Goal: Register for event/course: Sign up to attend an event or enroll in a course

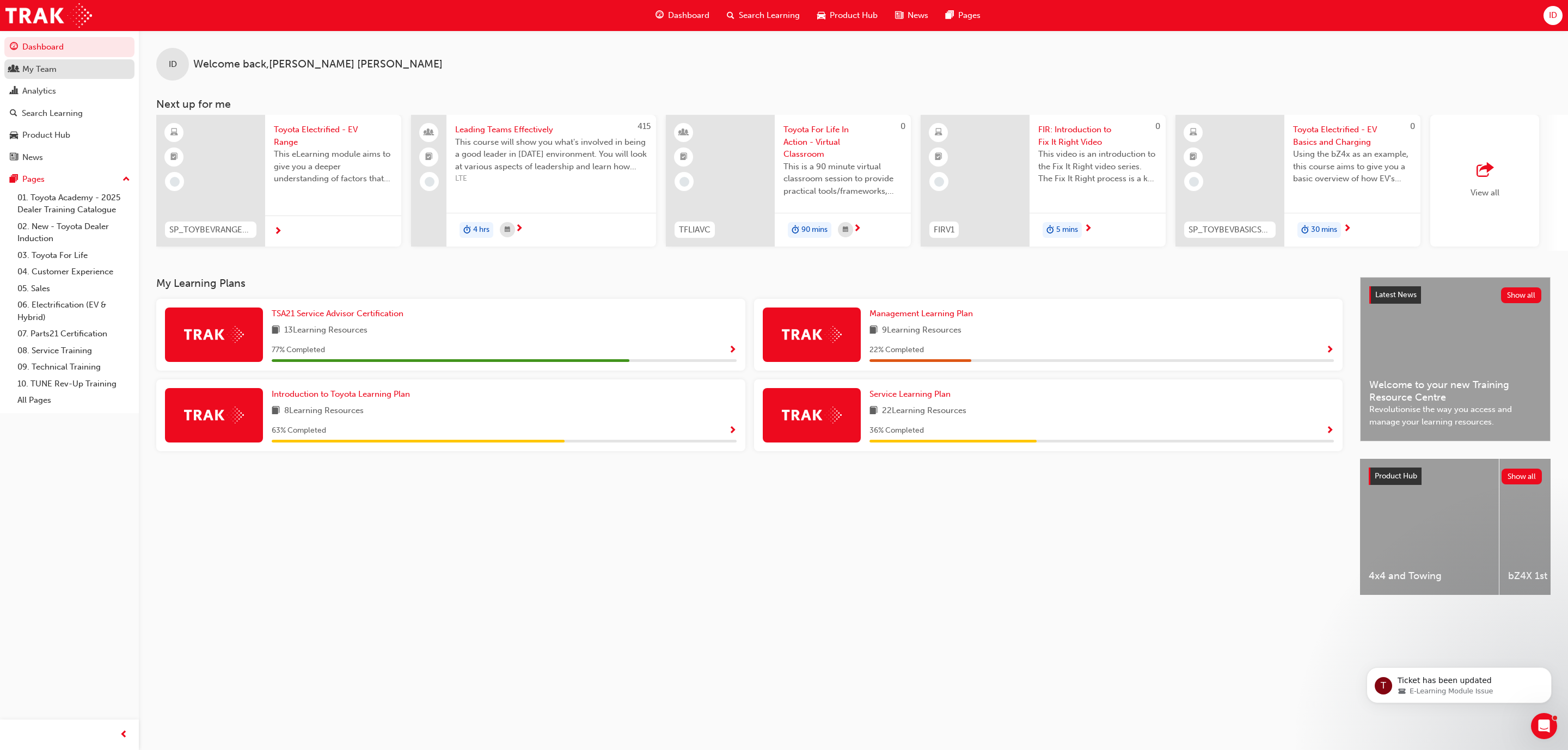
click at [64, 73] on div "My Team" at bounding box center [69, 69] width 119 height 14
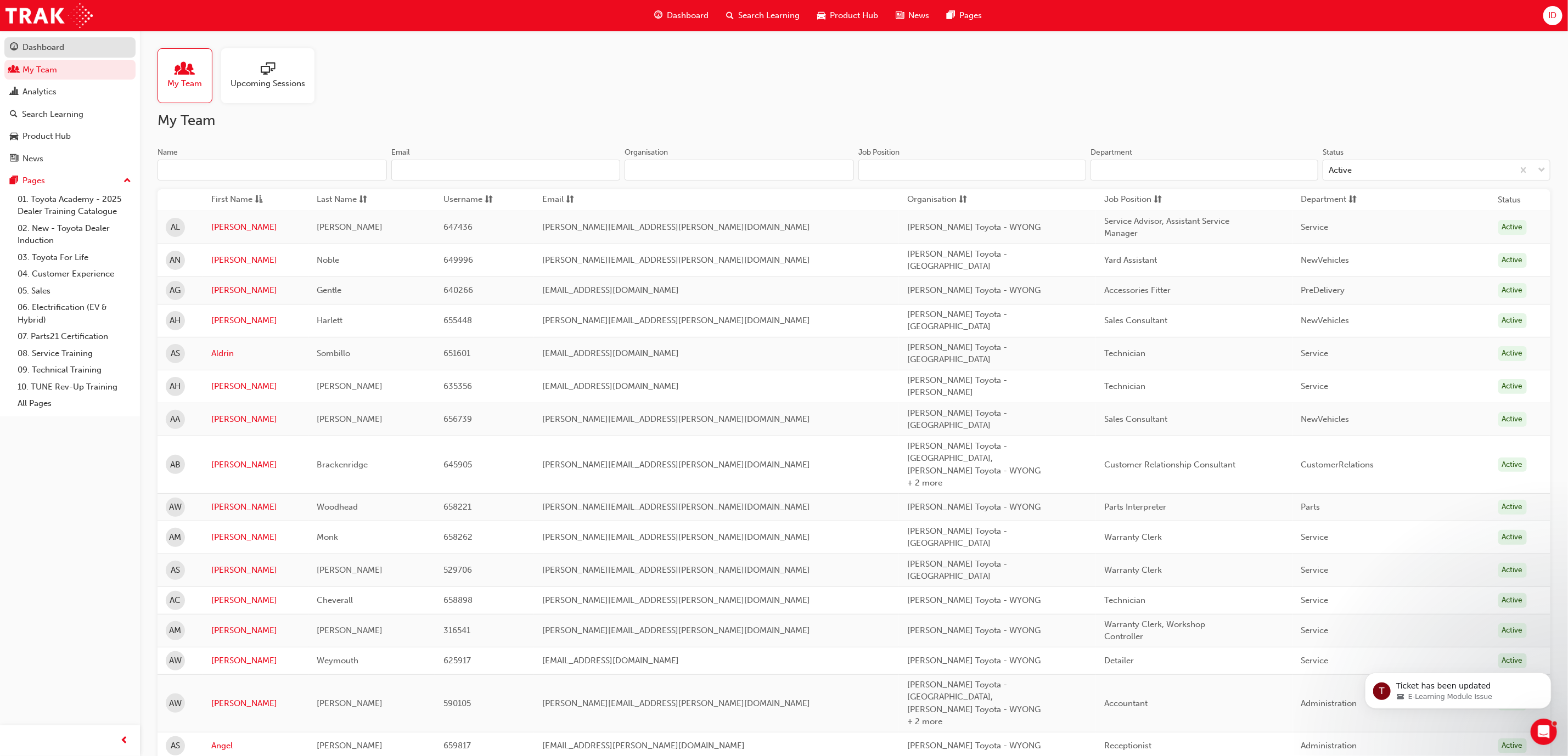
click at [51, 46] on div "Dashboard" at bounding box center [43, 47] width 41 height 13
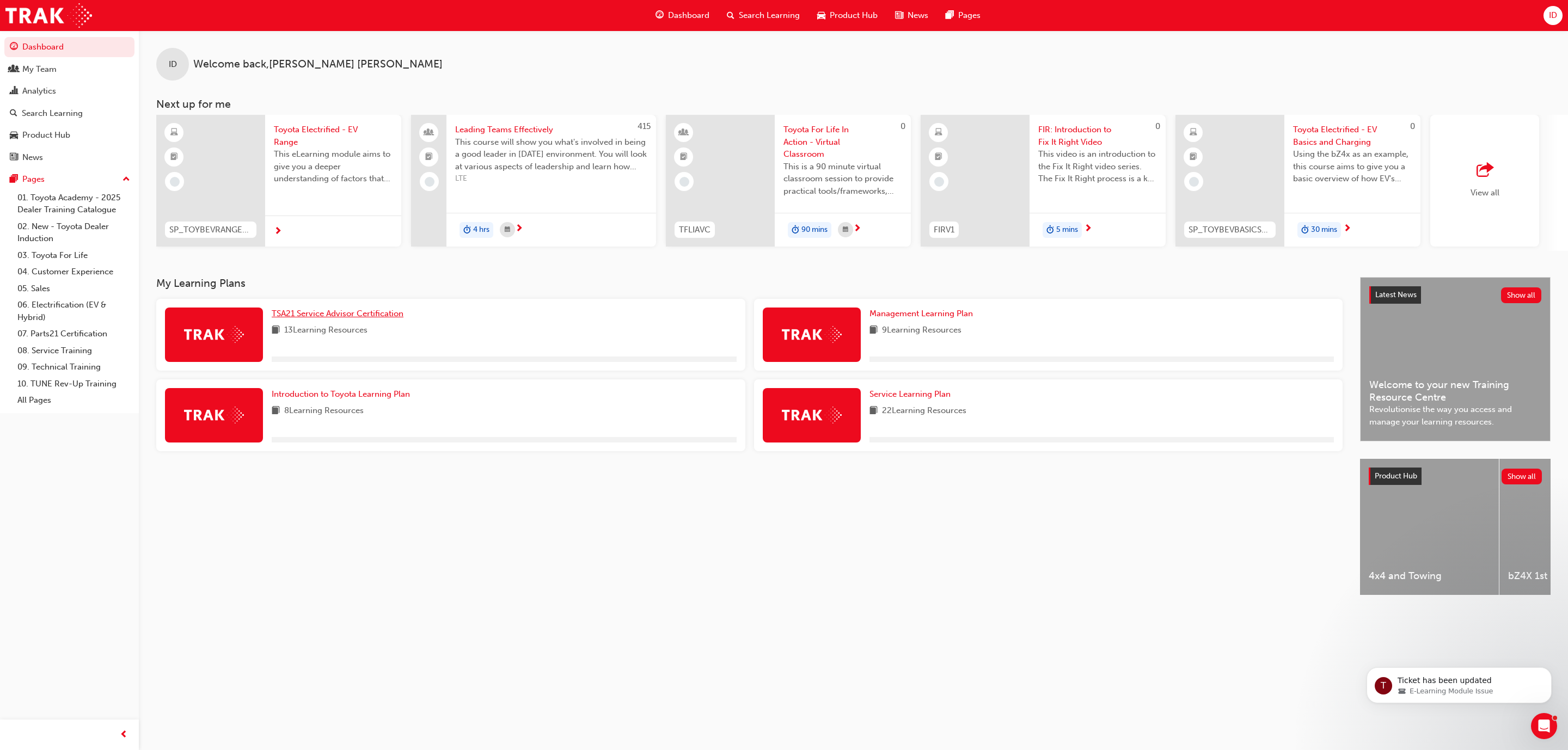
click at [323, 315] on span "TSA21 Service Advisor Certification" at bounding box center [337, 314] width 132 height 10
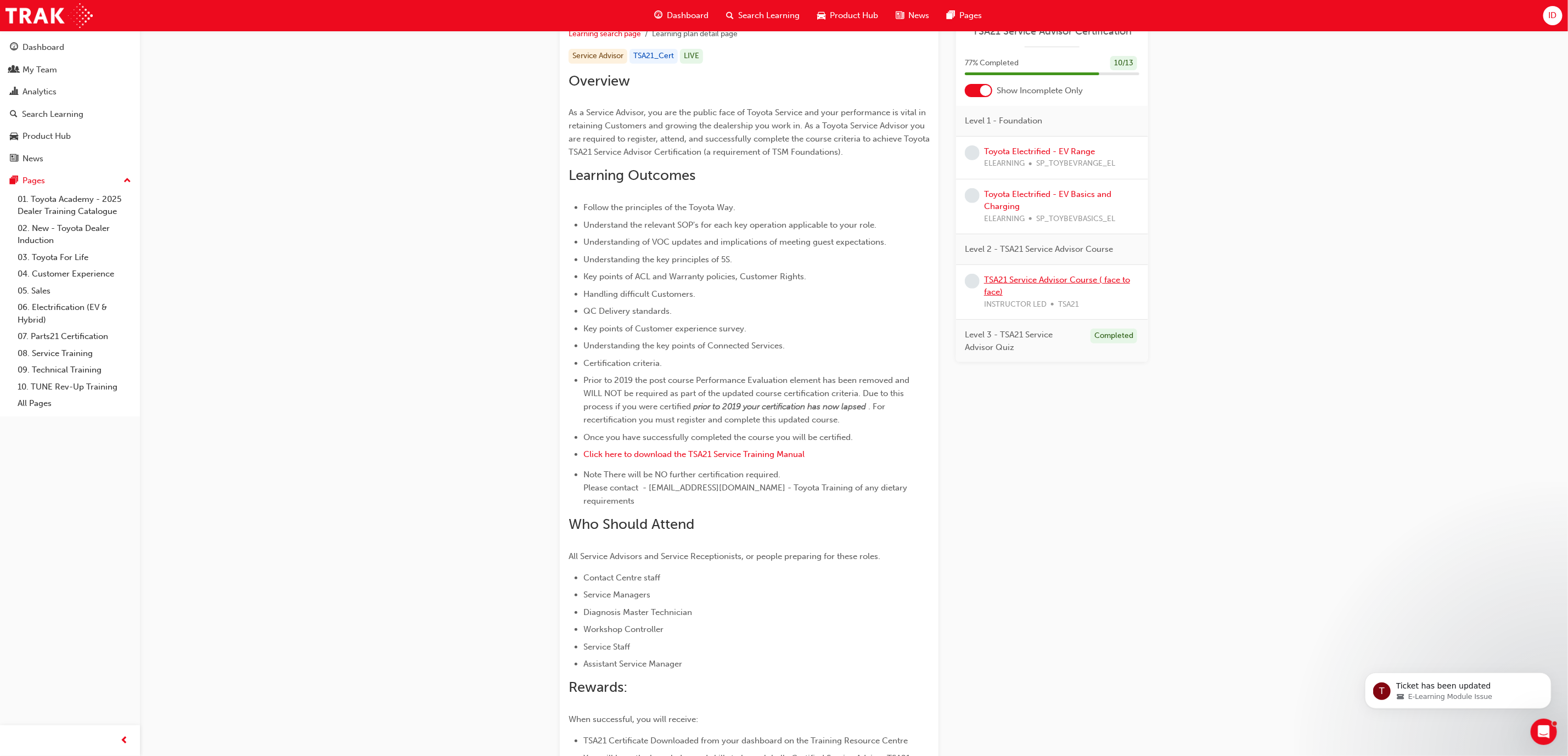
scroll to position [61, 0]
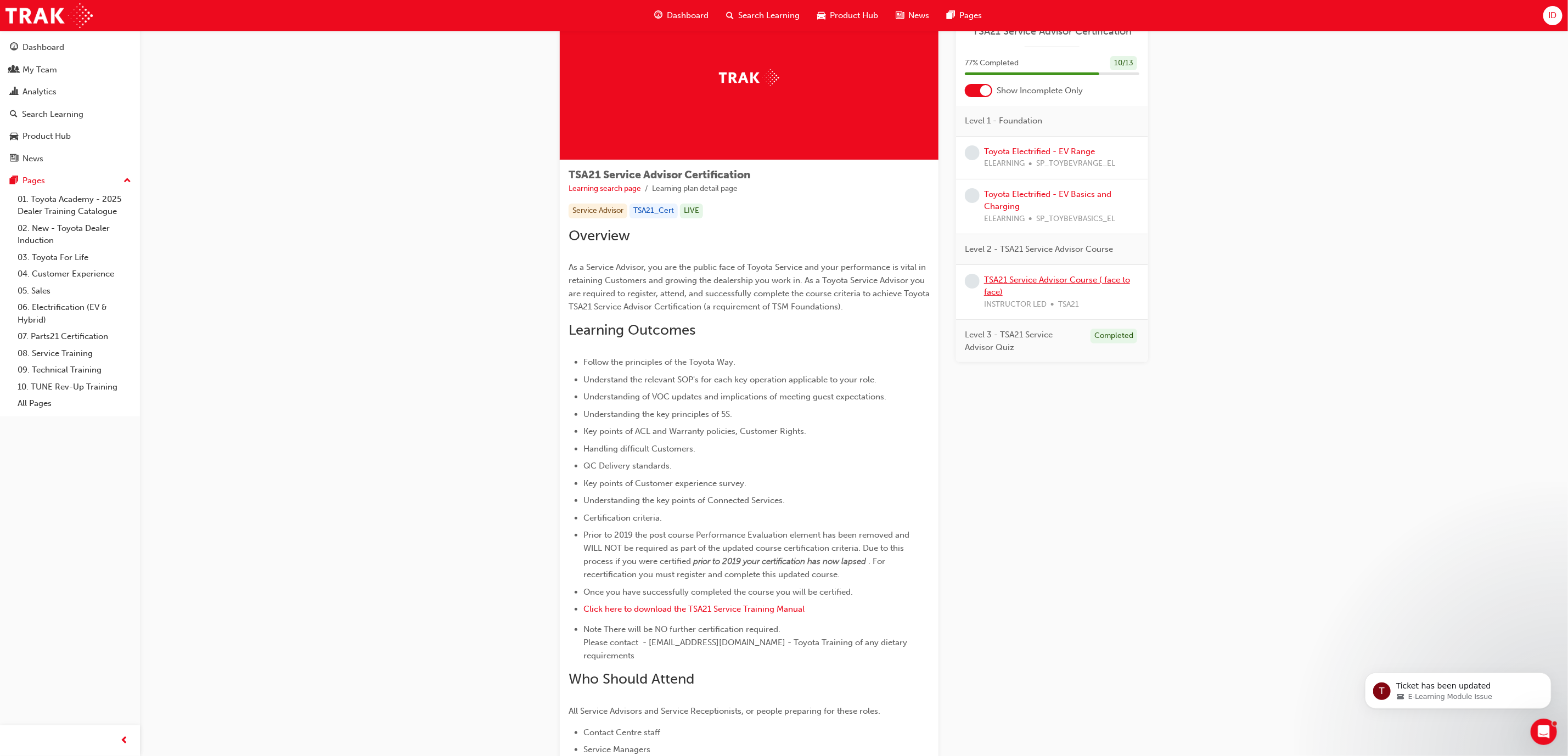
click at [1045, 275] on link "TSA21 Service Advisor Course ( face to face)" at bounding box center [1057, 286] width 146 height 23
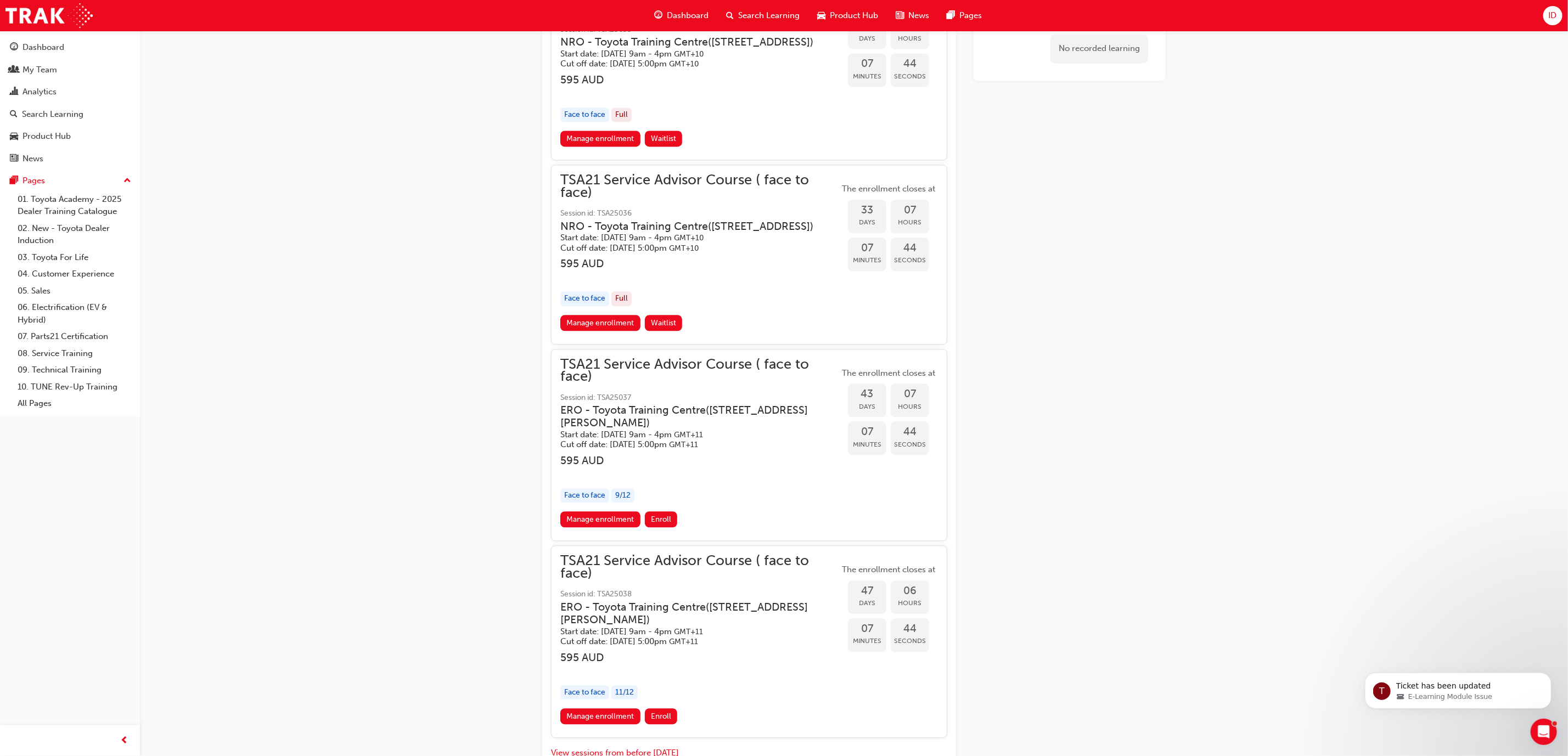
scroll to position [1880, 0]
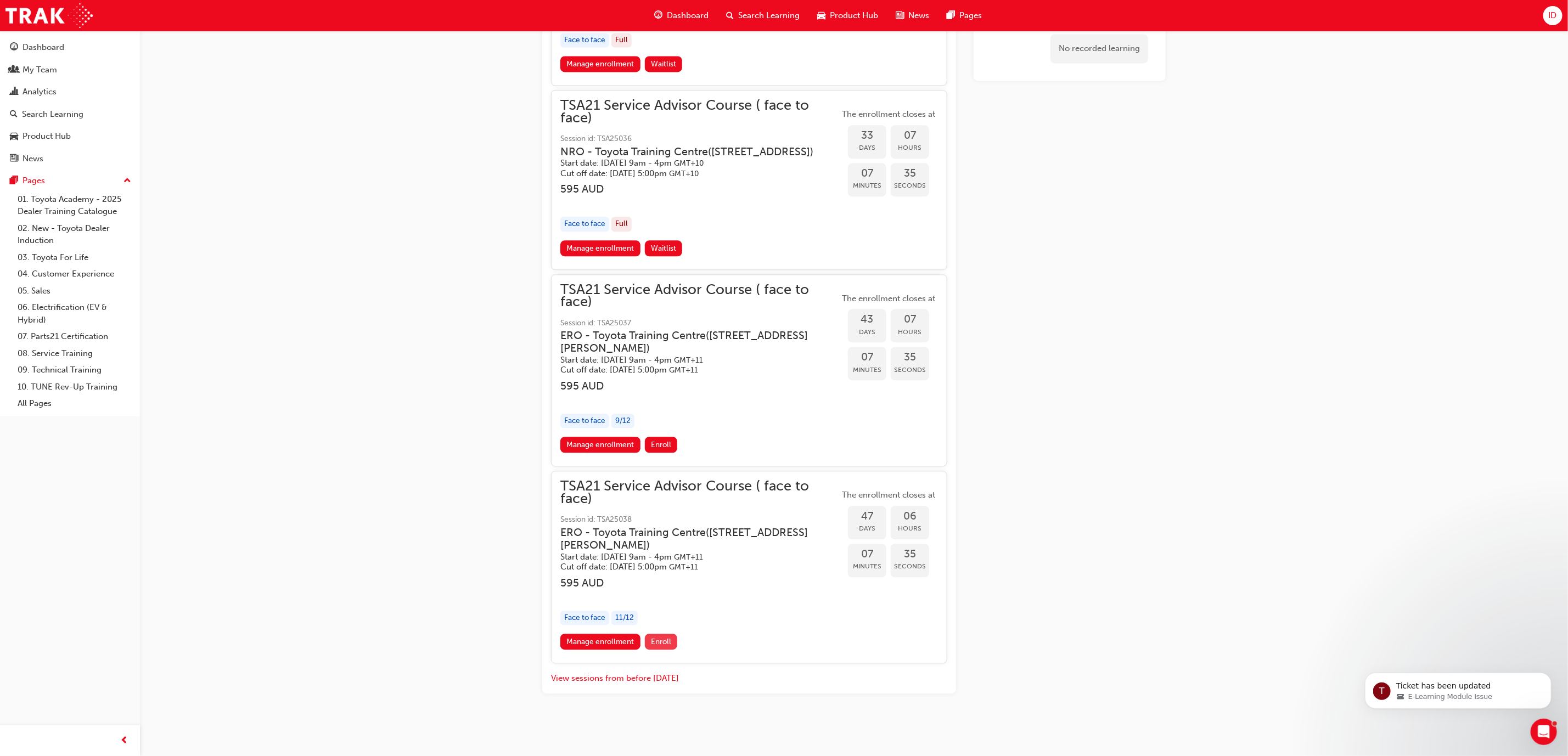
click at [663, 643] on span "Enroll" at bounding box center [661, 641] width 21 height 9
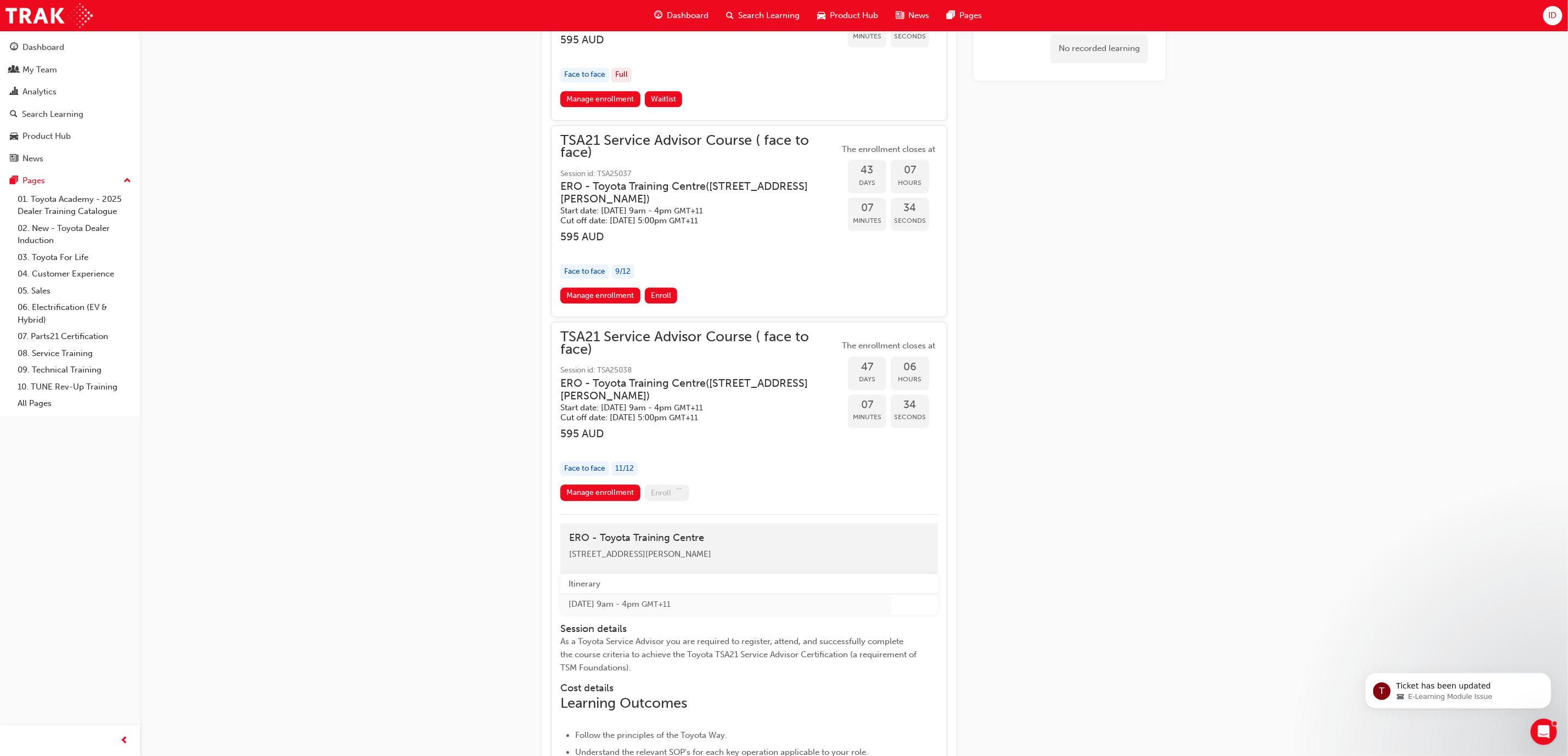
scroll to position [2127, 0]
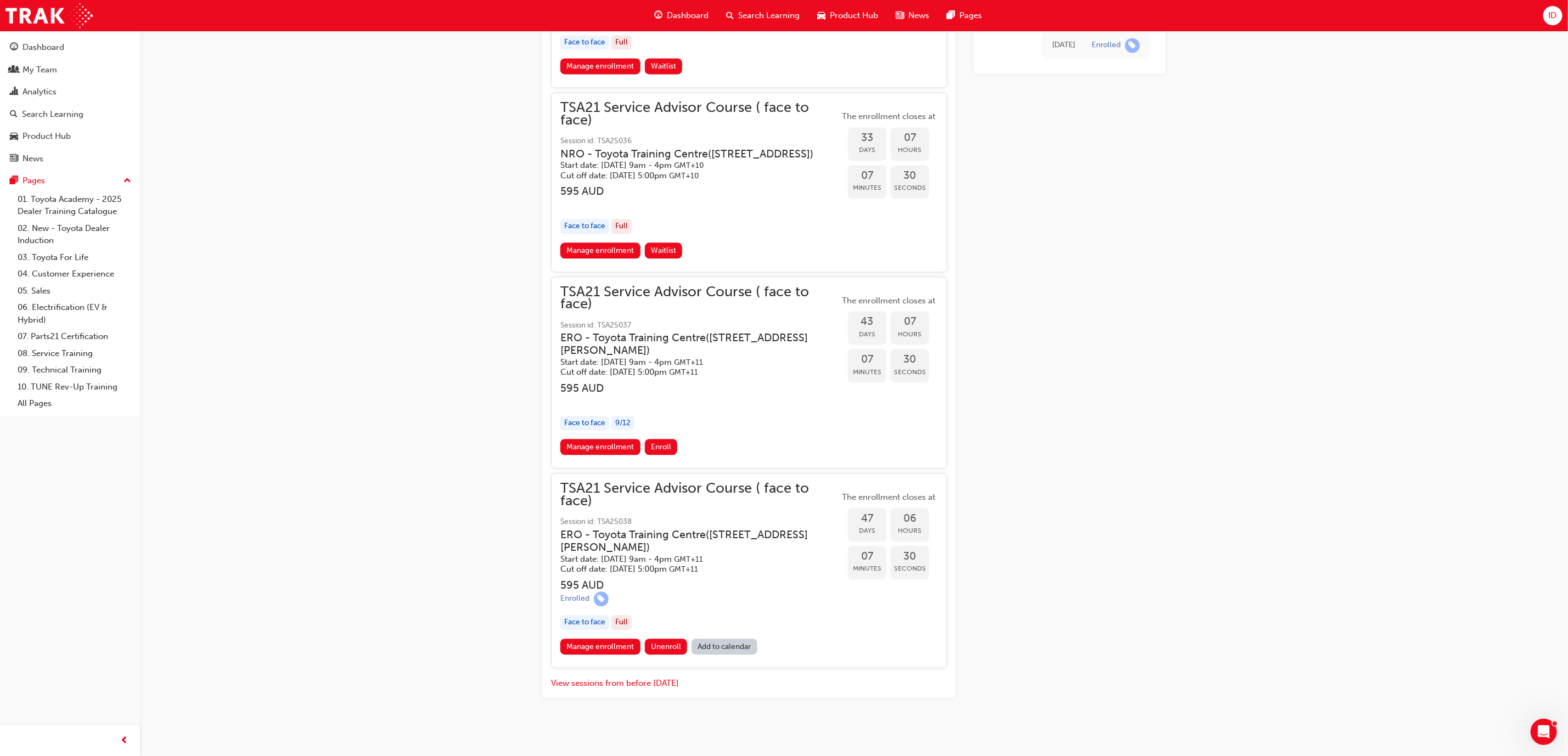
scroll to position [1882, 0]
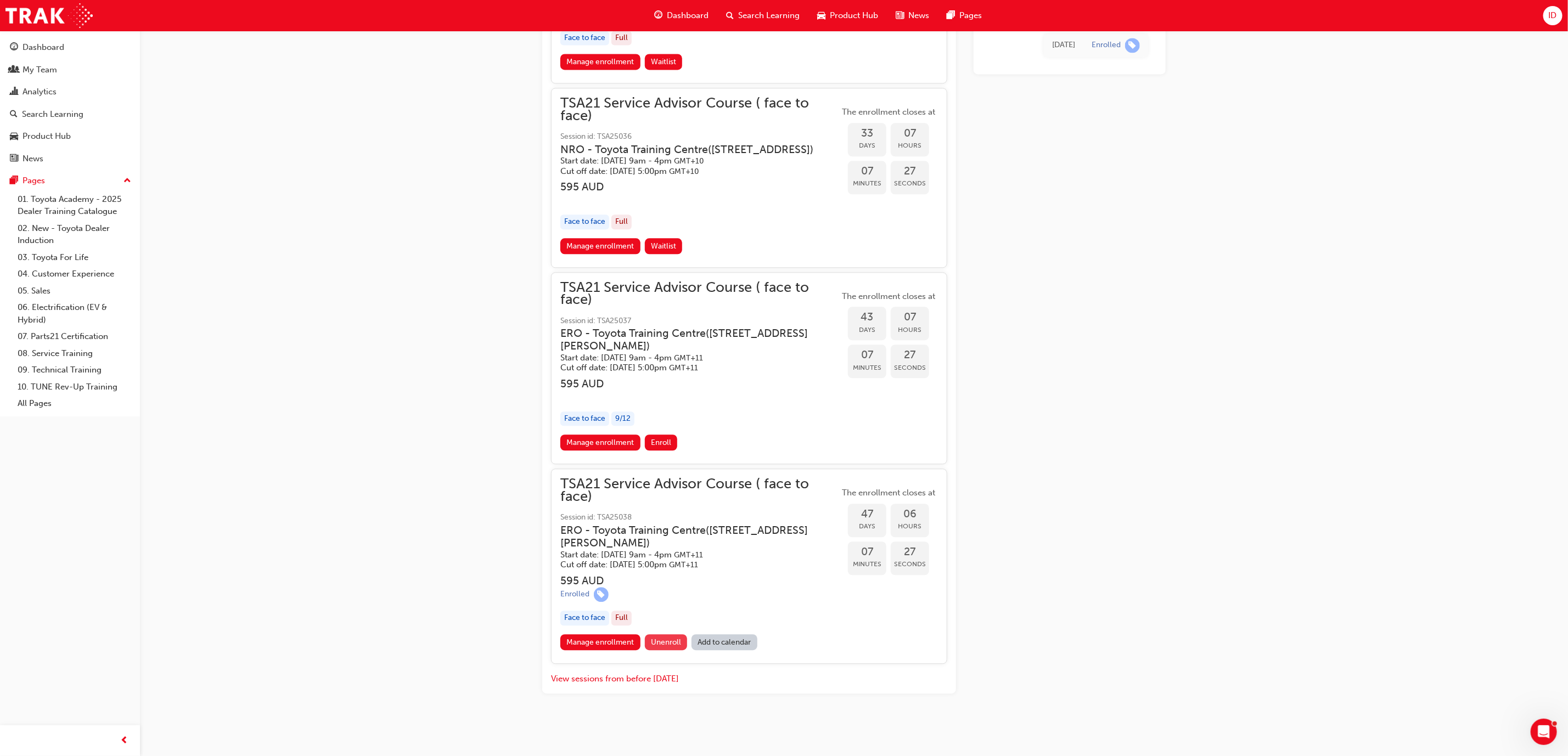
click at [665, 641] on span "Unenroll" at bounding box center [666, 642] width 31 height 9
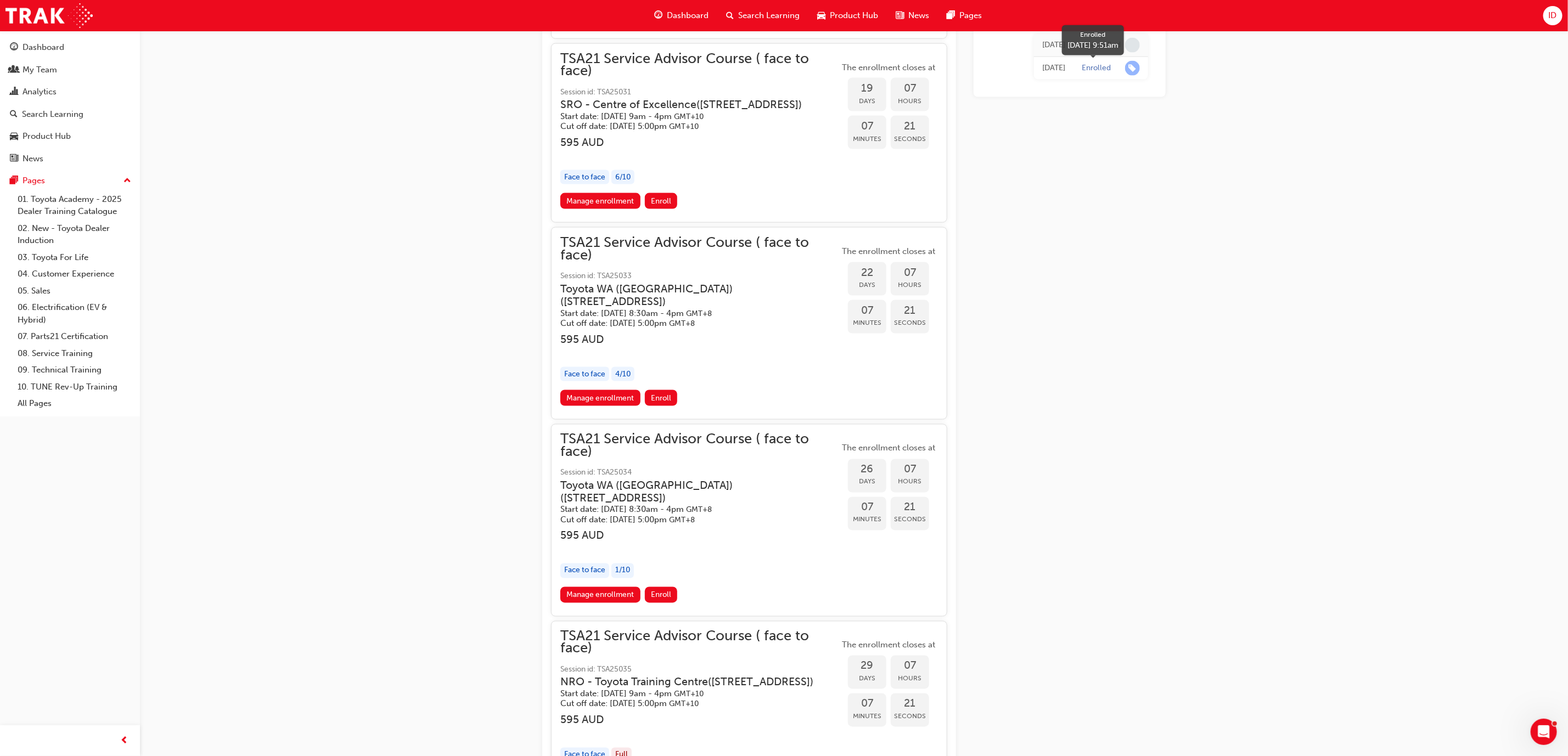
click at [1128, 67] on span "learningRecordVerb_ENROLL-icon" at bounding box center [1132, 68] width 15 height 15
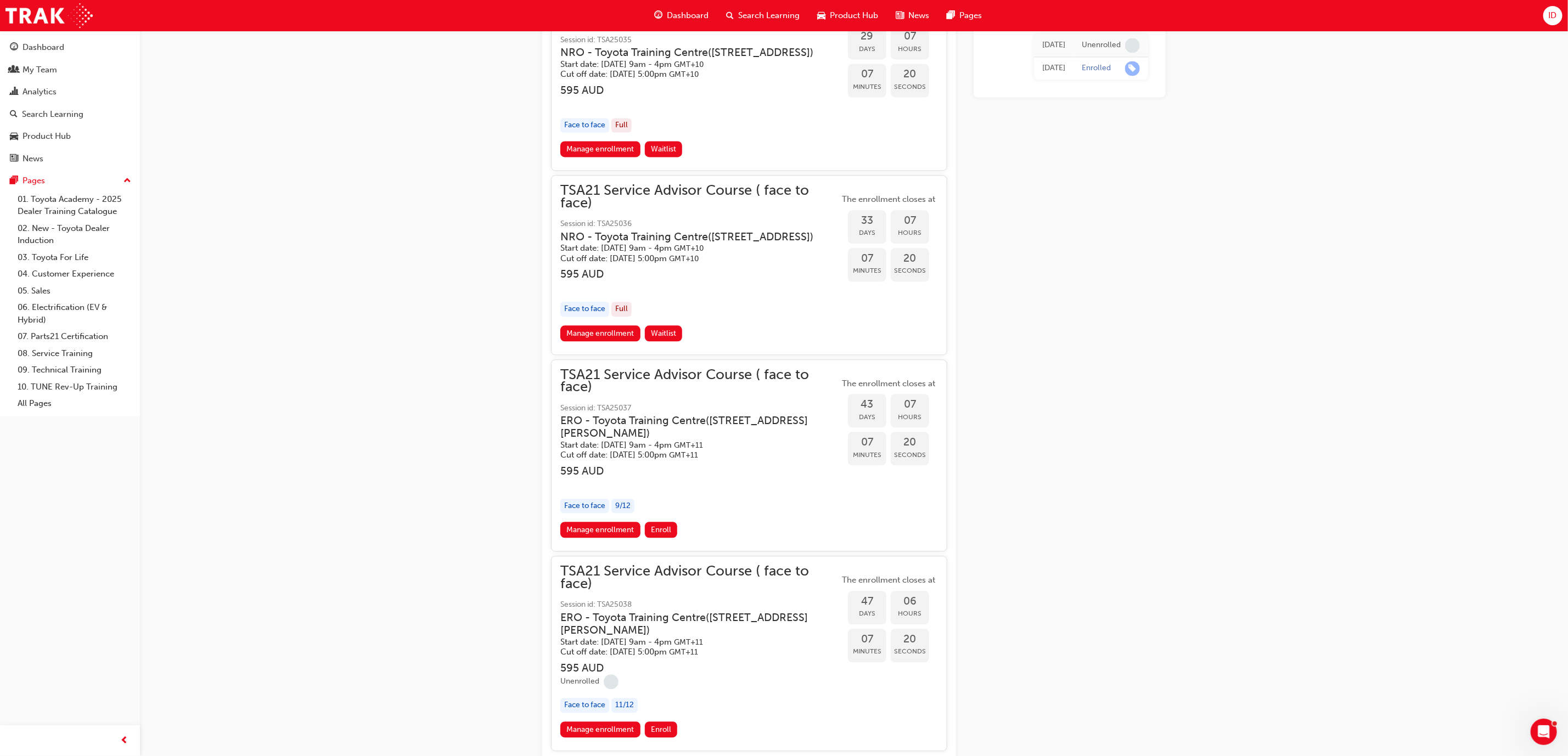
scroll to position [1882, 0]
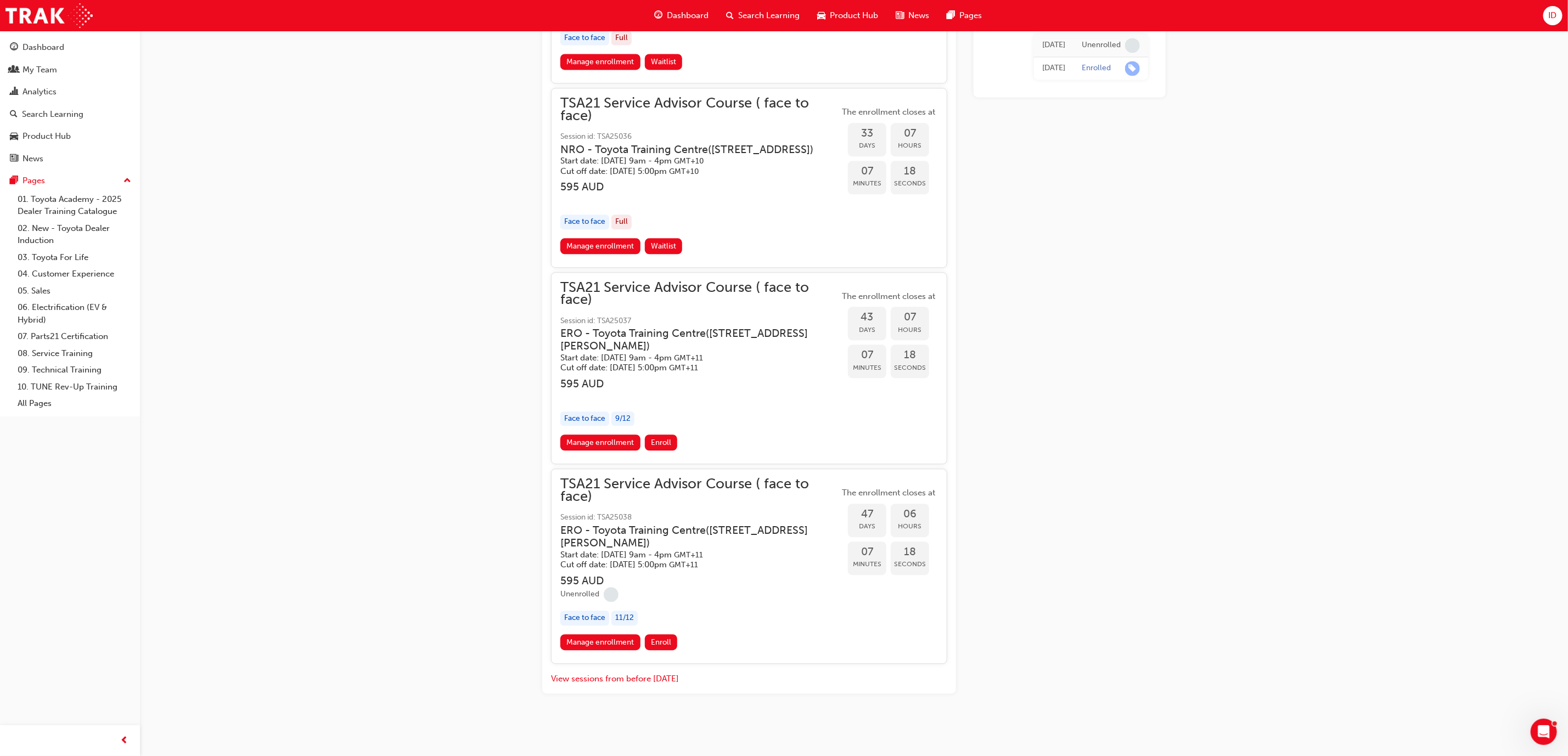
click at [637, 485] on span "TSA21 Service Advisor Course ( face to face)" at bounding box center [699, 490] width 279 height 25
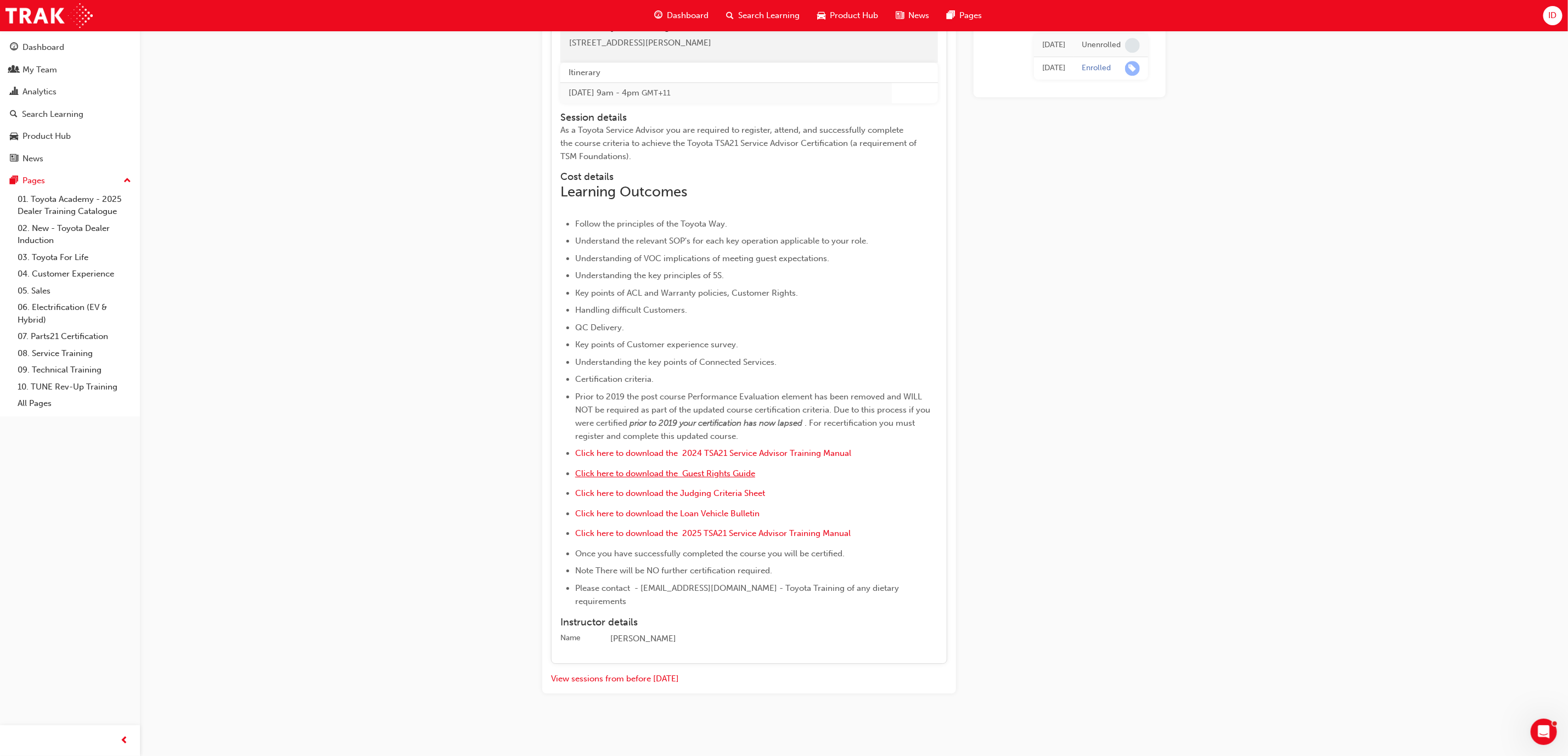
scroll to position [2199, 0]
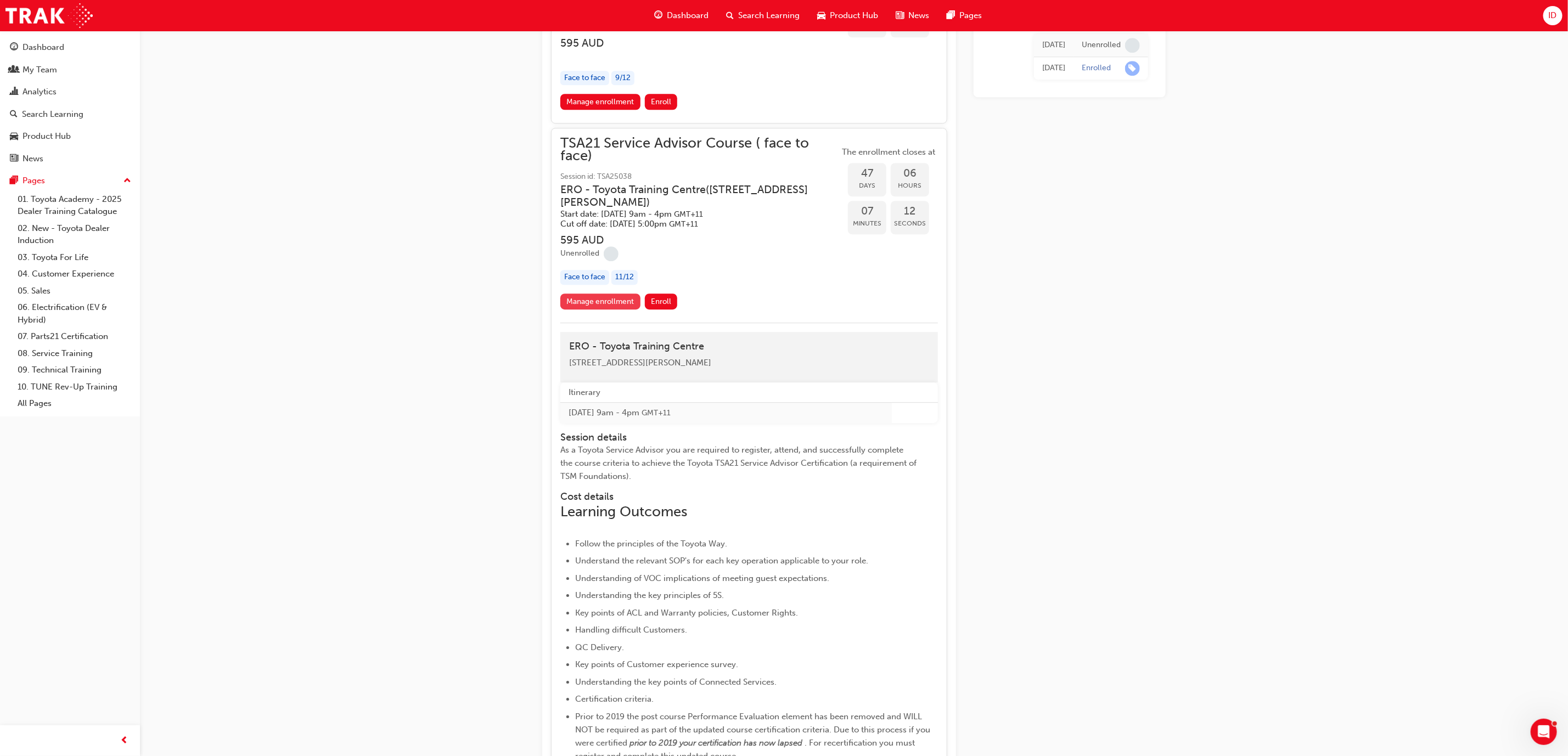
click at [609, 309] on link "Manage enrollment" at bounding box center [600, 302] width 80 height 16
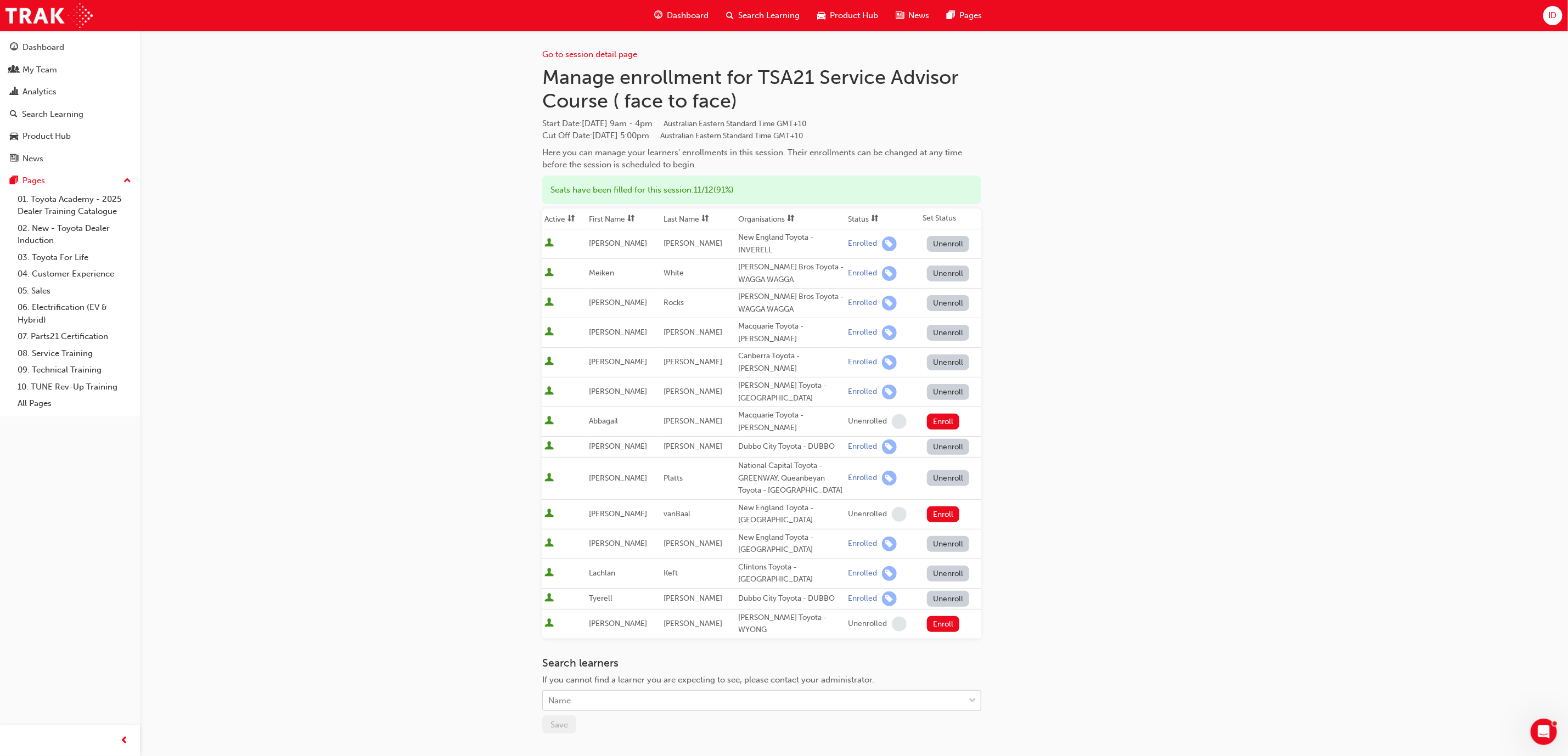
click at [773, 691] on div "Name" at bounding box center [753, 700] width 421 height 19
type input "[PERSON_NAME]"
click at [653, 695] on span "[PERSON_NAME] - [PERSON_NAME] Toyota - WYONG" at bounding box center [653, 694] width 207 height 10
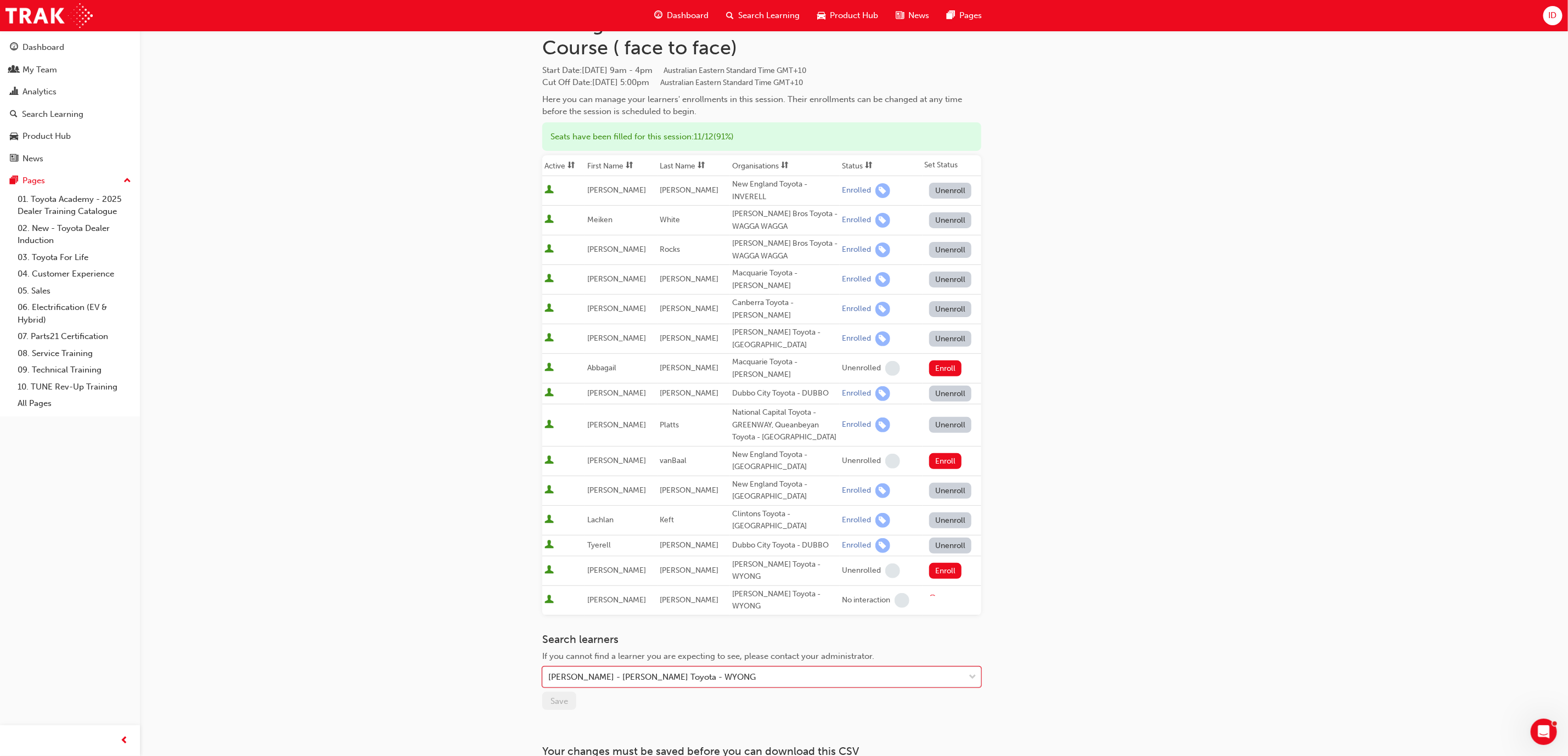
scroll to position [110, 0]
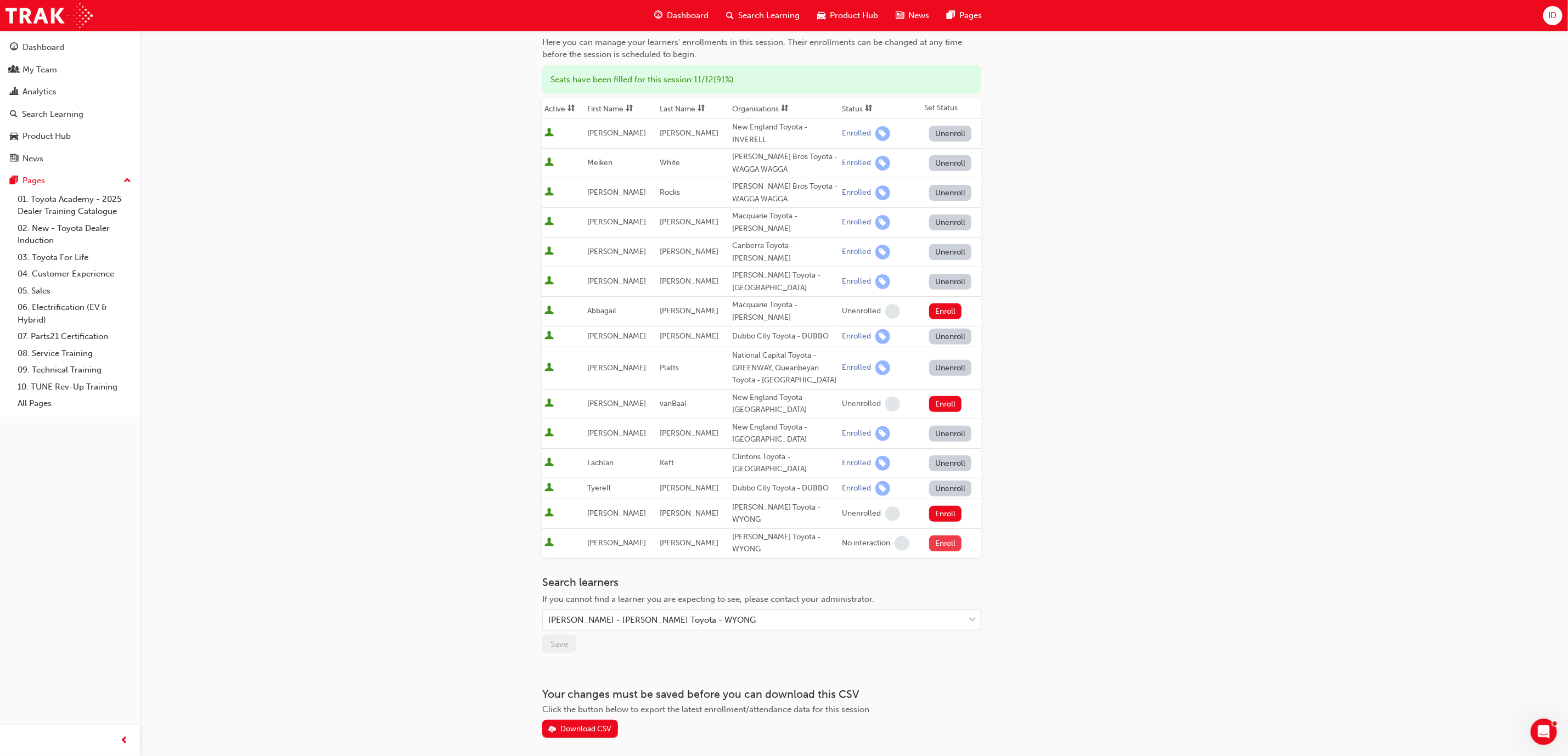
click at [941, 535] on button "Enroll" at bounding box center [945, 543] width 33 height 16
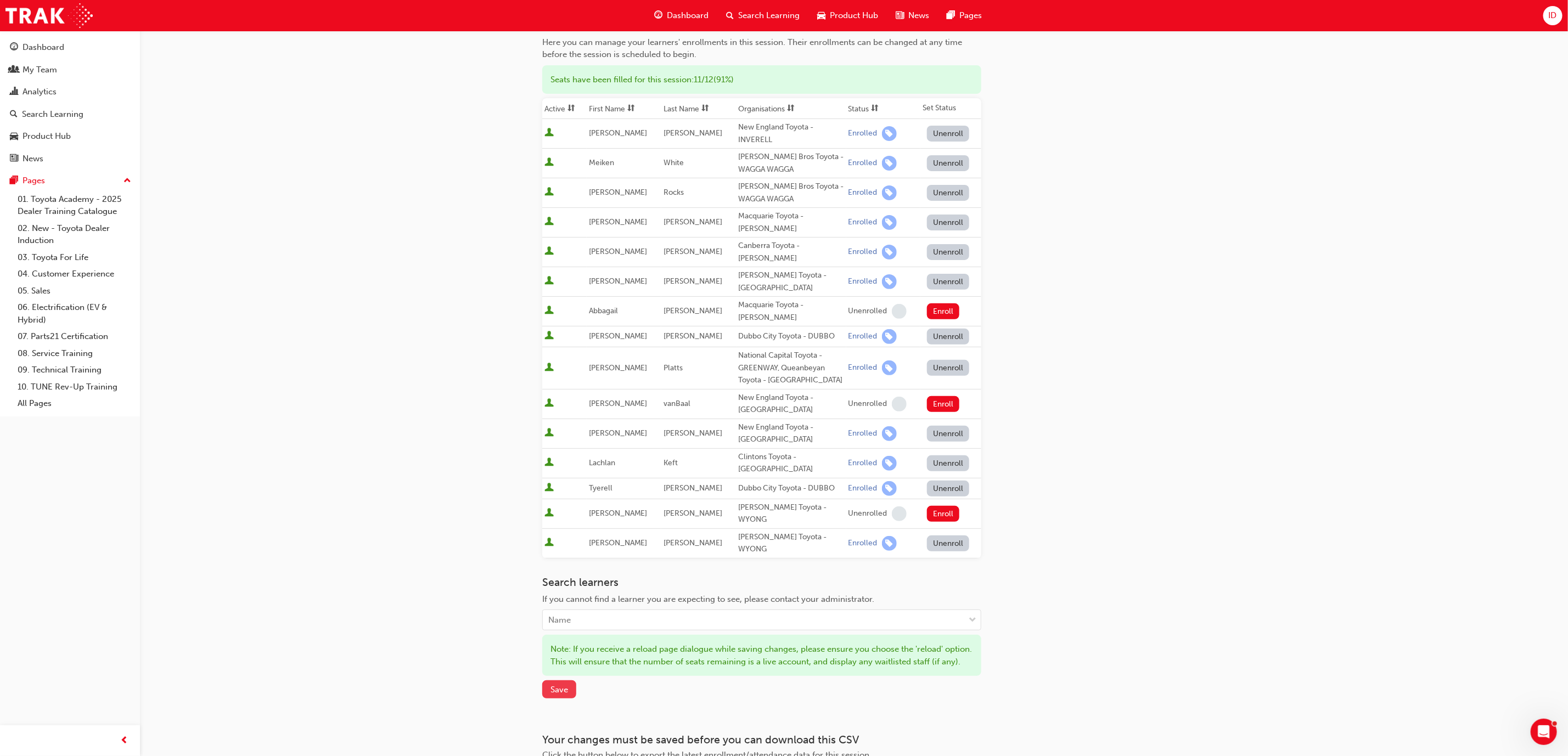
click at [560, 685] on span "Save" at bounding box center [559, 690] width 18 height 10
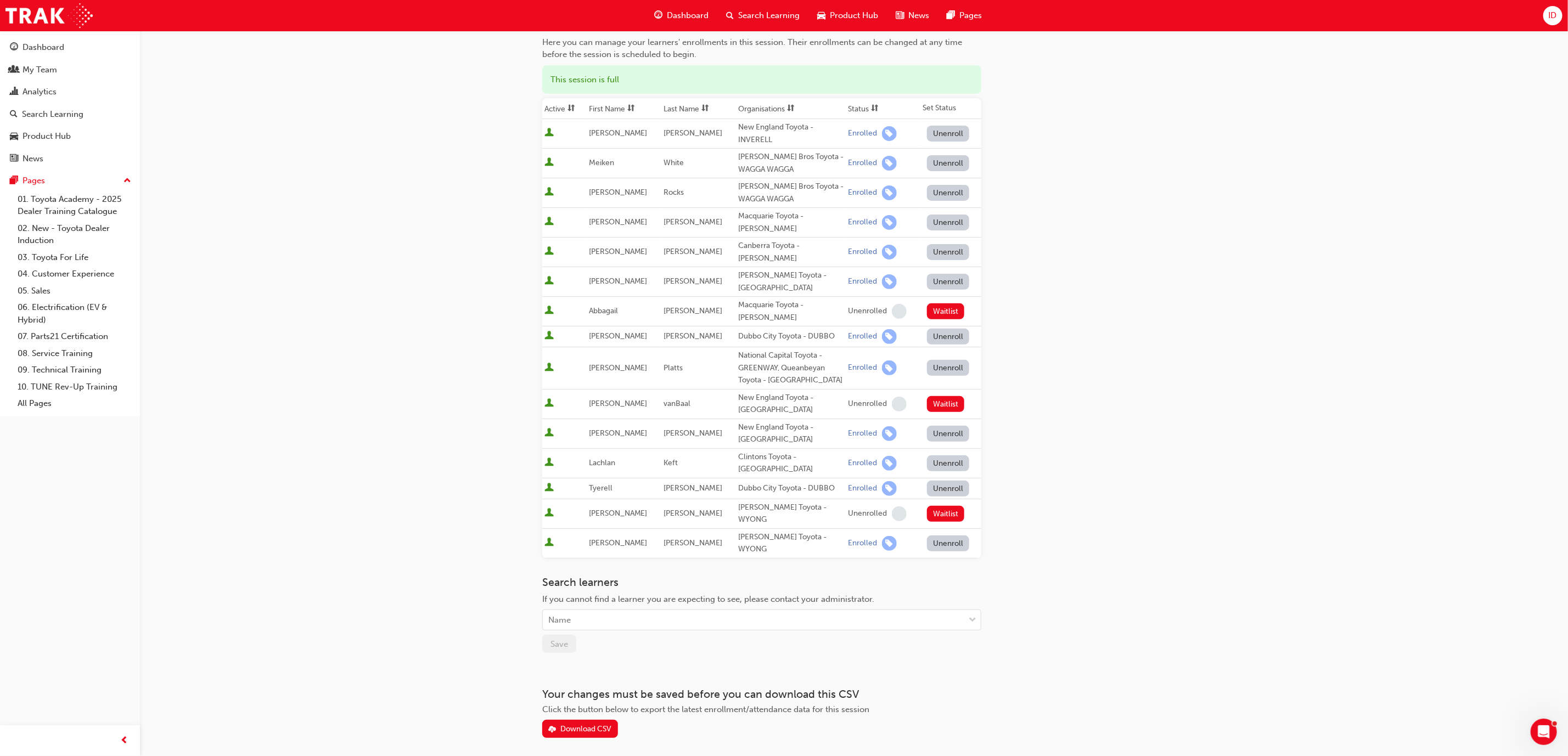
click at [821, 502] on div "[PERSON_NAME] Toyota - WYONG" at bounding box center [791, 514] width 106 height 25
click at [941, 506] on button "Waitlist" at bounding box center [946, 514] width 37 height 16
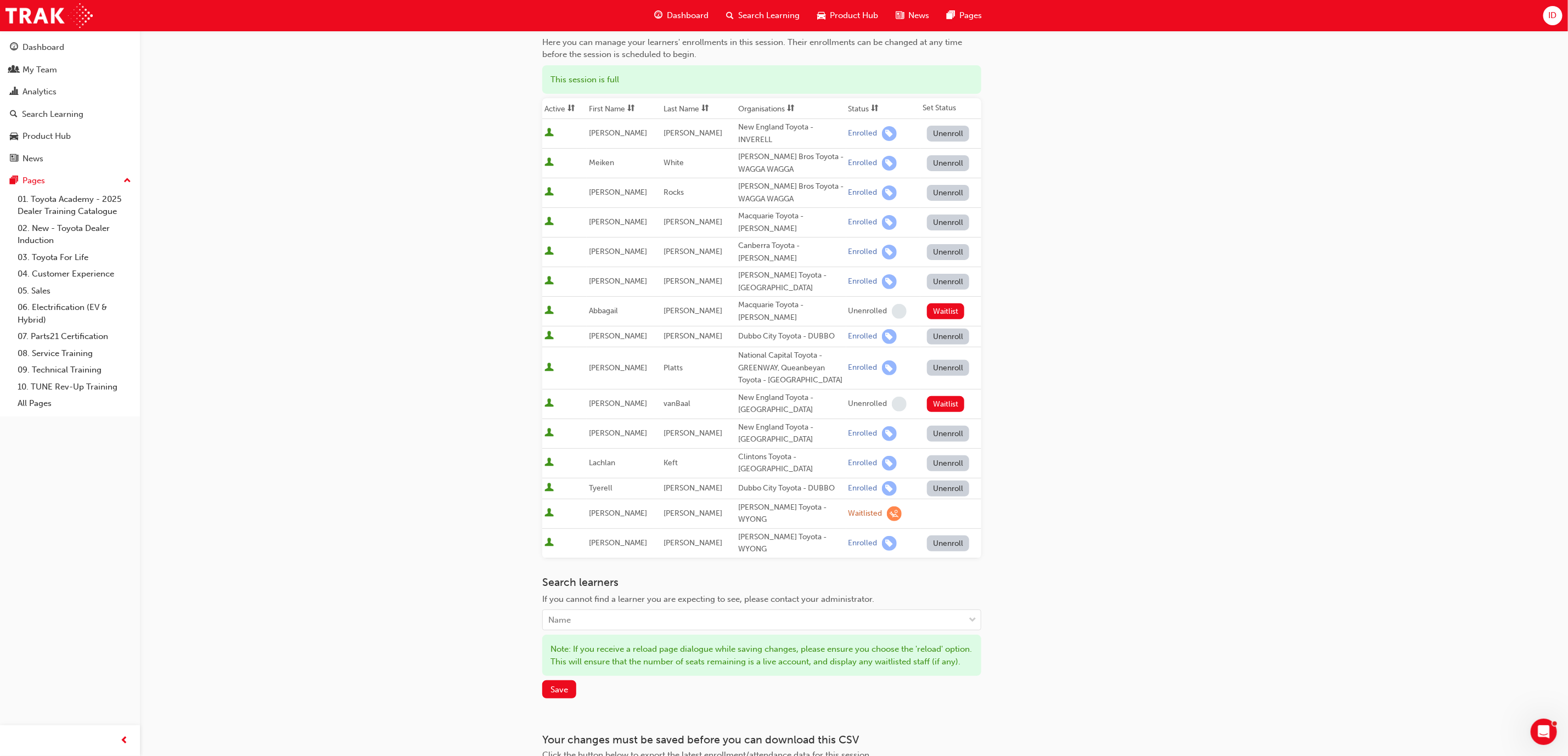
click at [888, 507] on span "learningRecordVerb_WAITLIST-icon" at bounding box center [894, 514] width 15 height 15
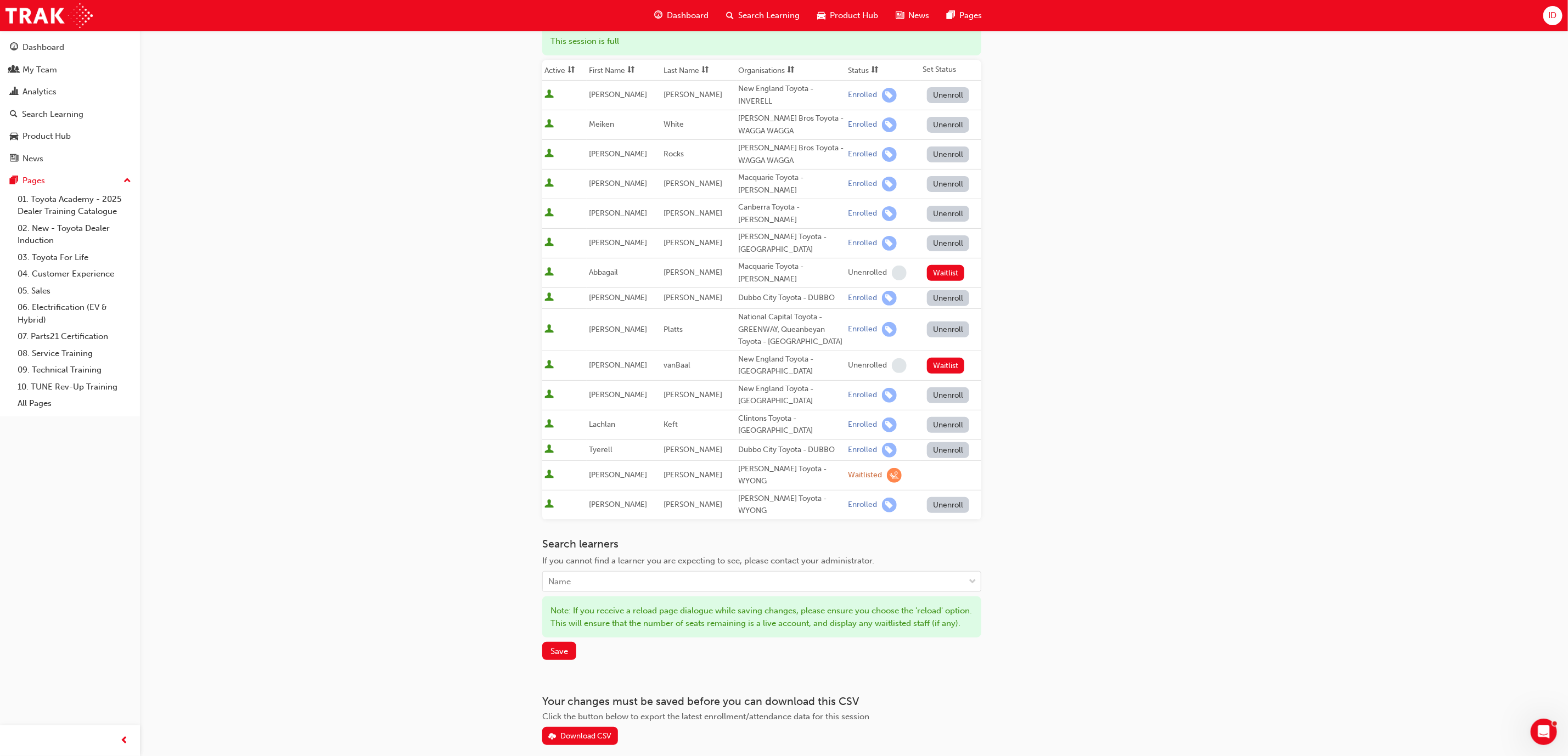
scroll to position [168, 0]
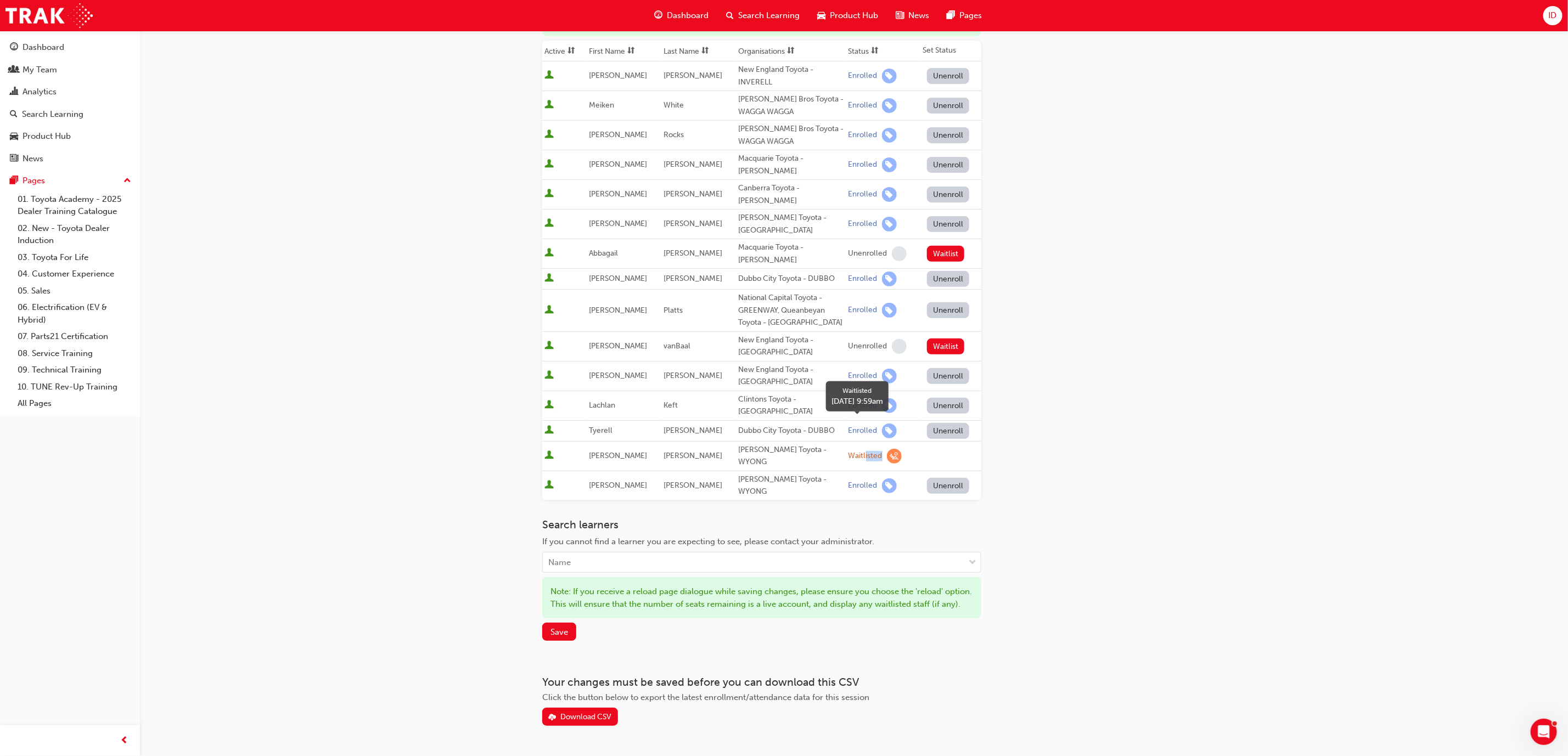
drag, startPoint x: 897, startPoint y: 432, endPoint x: 850, endPoint y: 427, distance: 47.3
click at [854, 448] on div "Waitlisted" at bounding box center [884, 455] width 70 height 15
click at [546, 450] on span "User is active" at bounding box center [548, 455] width 9 height 11
drag, startPoint x: 593, startPoint y: 425, endPoint x: 789, endPoint y: 437, distance: 196.4
click at [595, 451] on span "[PERSON_NAME]" at bounding box center [618, 455] width 59 height 9
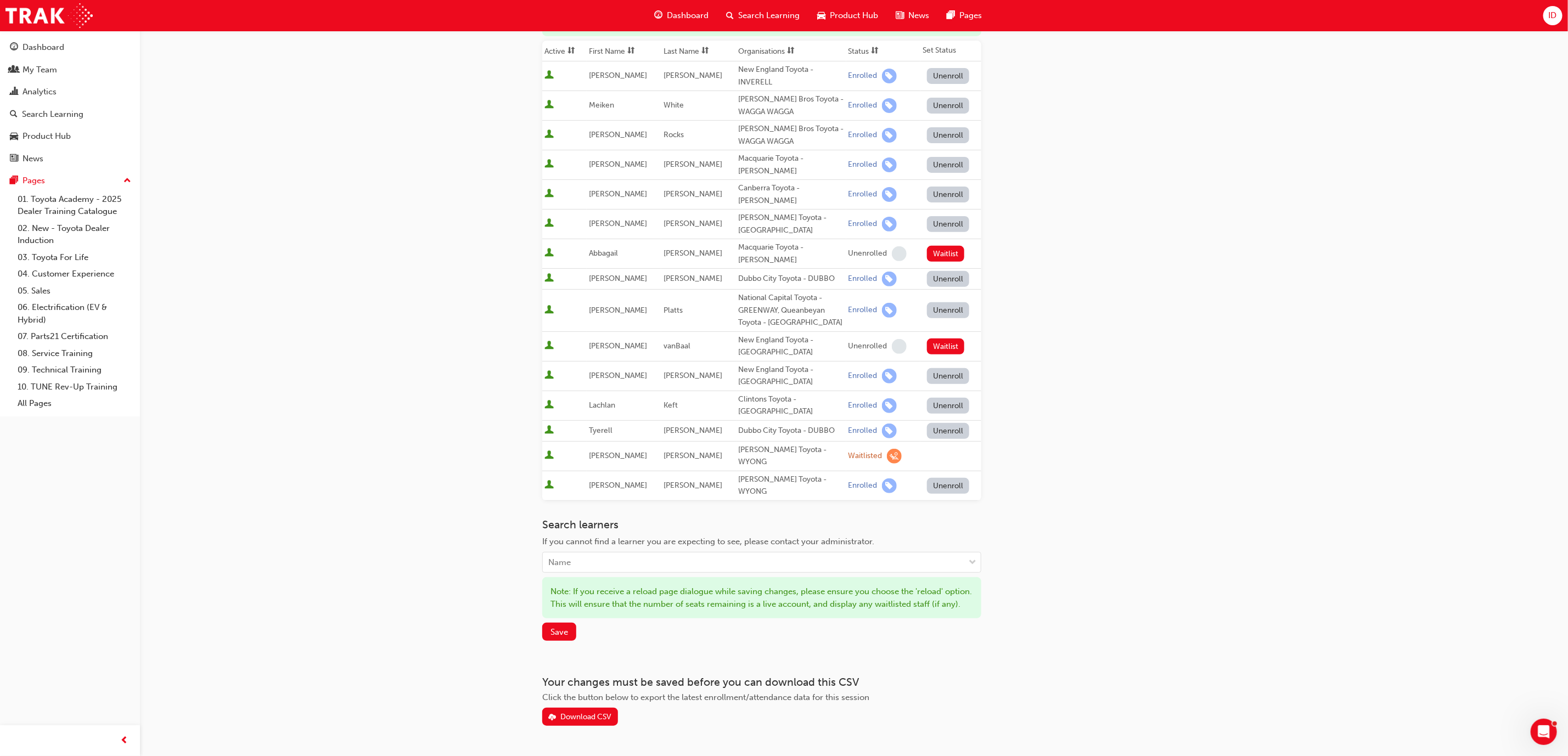
click at [806, 444] on div "[PERSON_NAME] Toyota - WYONG" at bounding box center [791, 455] width 106 height 25
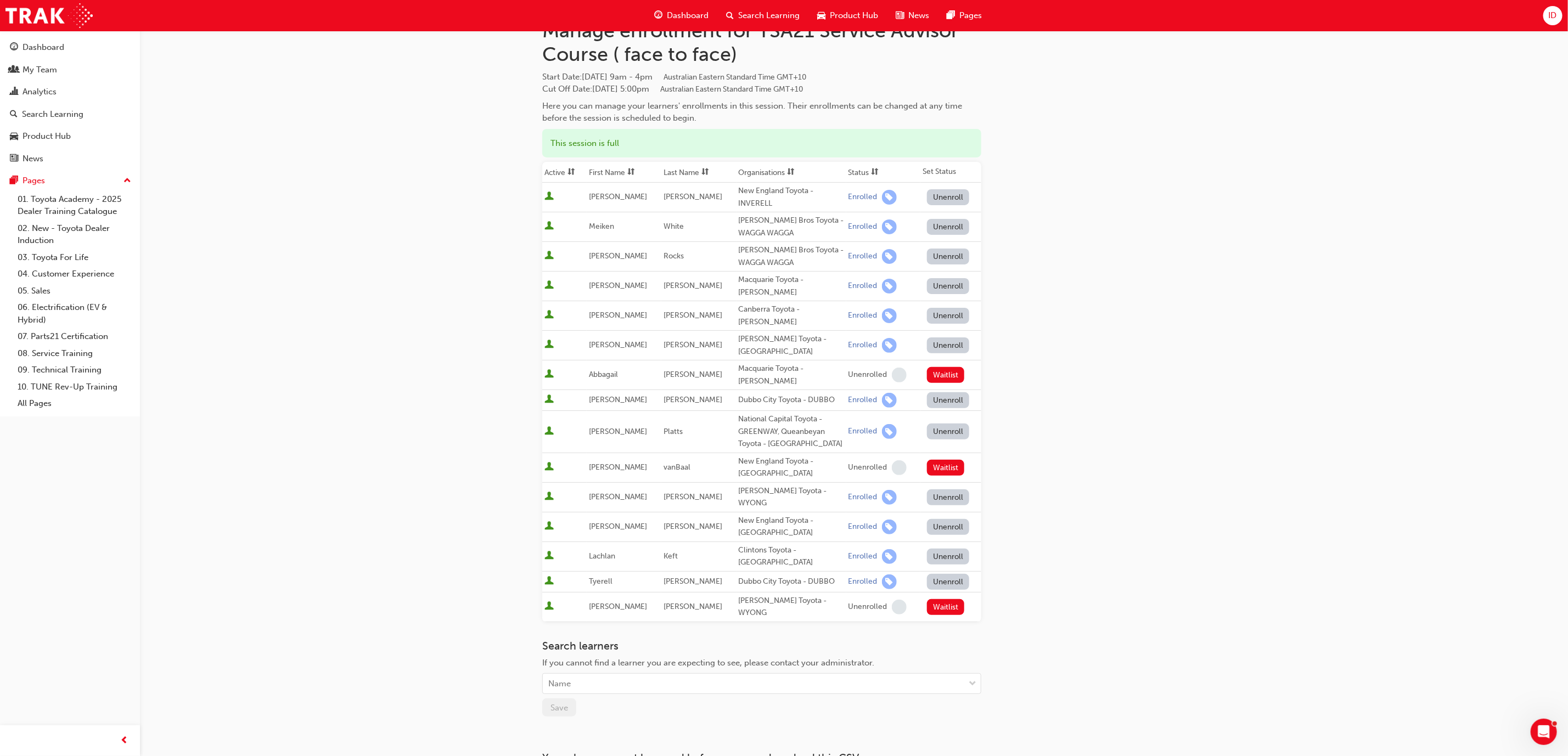
scroll to position [110, 0]
